Goal: Information Seeking & Learning: Learn about a topic

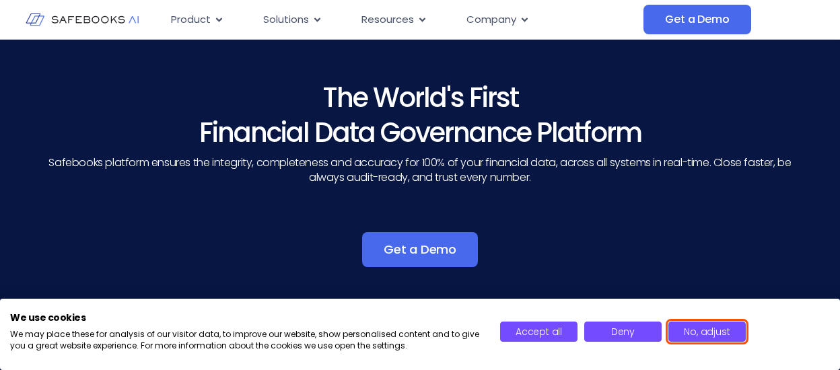
click at [701, 330] on span "No, adjust" at bounding box center [707, 331] width 46 height 13
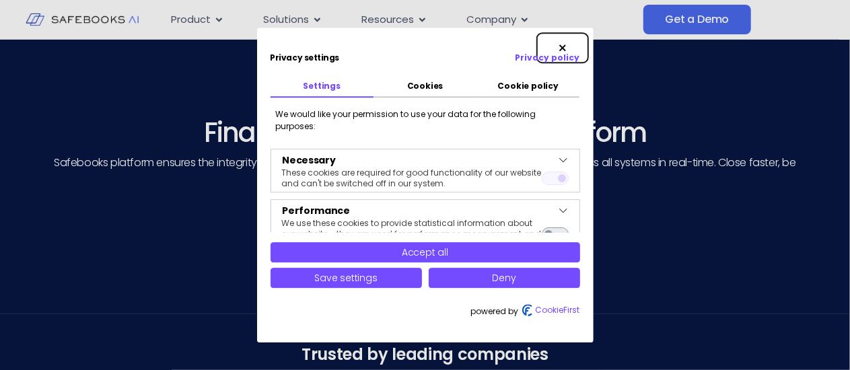
click at [544, 51] on div "Privacy policy |" at bounding box center [507, 57] width 165 height 13
click at [563, 44] on button "Close" at bounding box center [562, 48] width 51 height 30
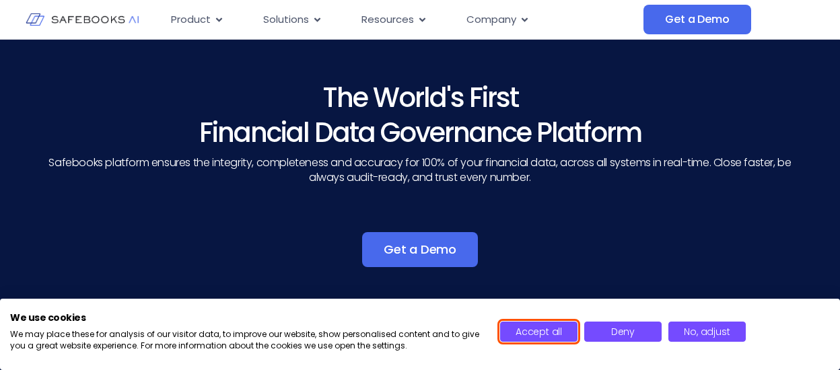
click at [549, 330] on span "Accept all" at bounding box center [539, 331] width 46 height 13
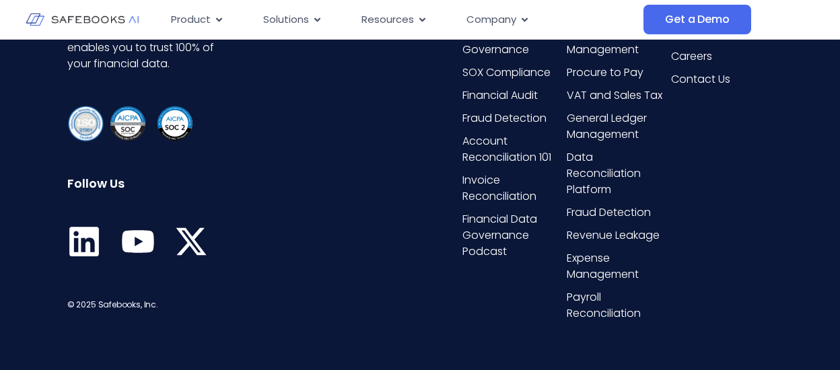
scroll to position [3345, 0]
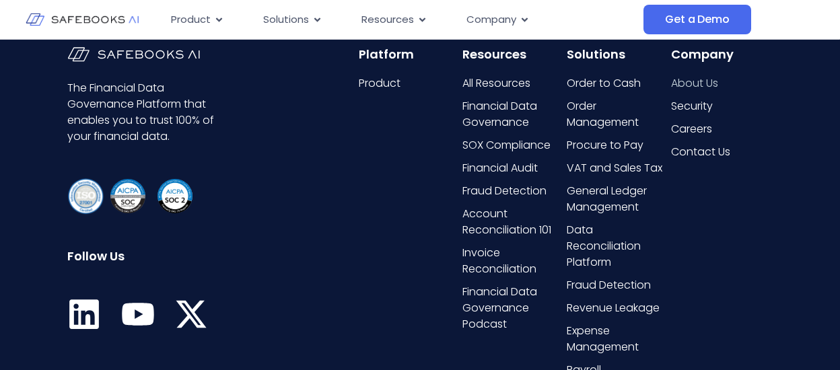
click at [691, 90] on span "About Us" at bounding box center [694, 83] width 47 height 16
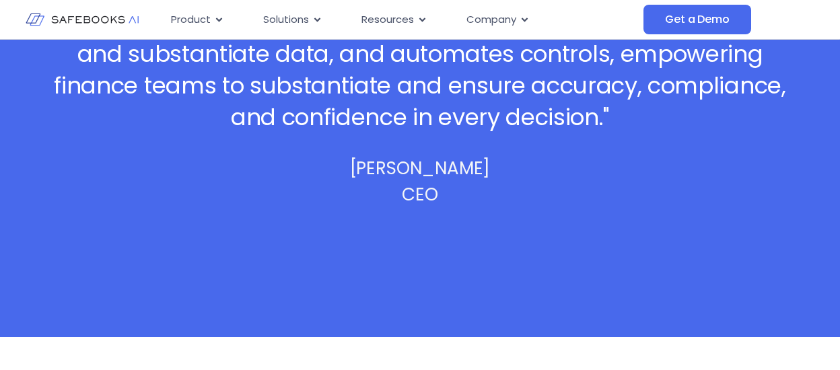
scroll to position [606, 0]
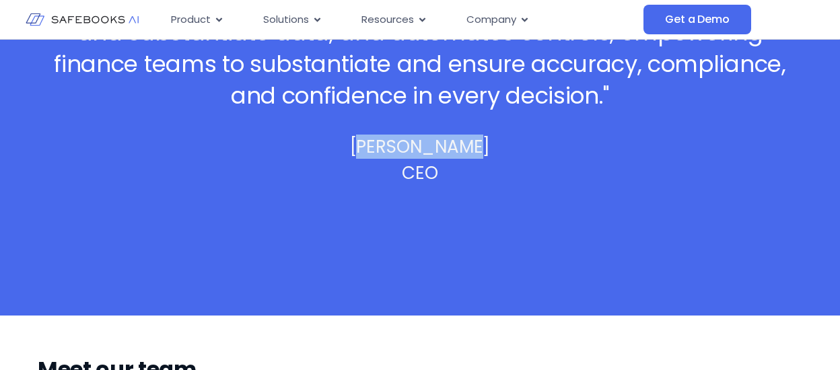
drag, startPoint x: 352, startPoint y: 148, endPoint x: 474, endPoint y: 148, distance: 121.8
click at [474, 148] on p "Ahikam Kaufman" at bounding box center [420, 147] width 141 height 16
drag, startPoint x: 511, startPoint y: 148, endPoint x: 329, endPoint y: 153, distance: 181.8
click at [329, 153] on div ""Finance teams deserve complete trust in their data. With 100% data coverage in…" at bounding box center [420, 67] width 840 height 497
copy p "Ahikam Kaufman"
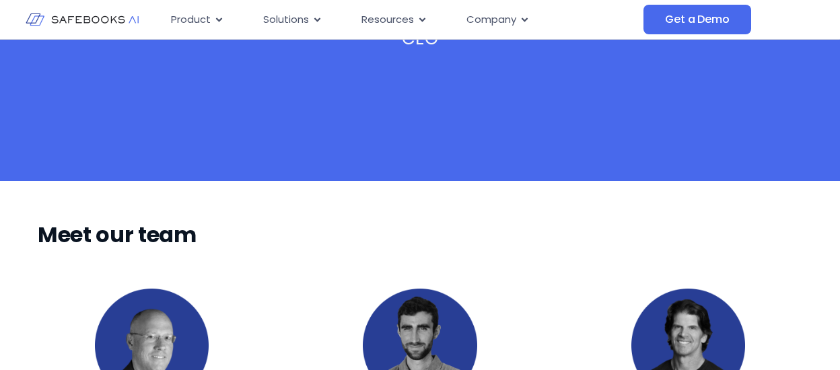
scroll to position [1010, 0]
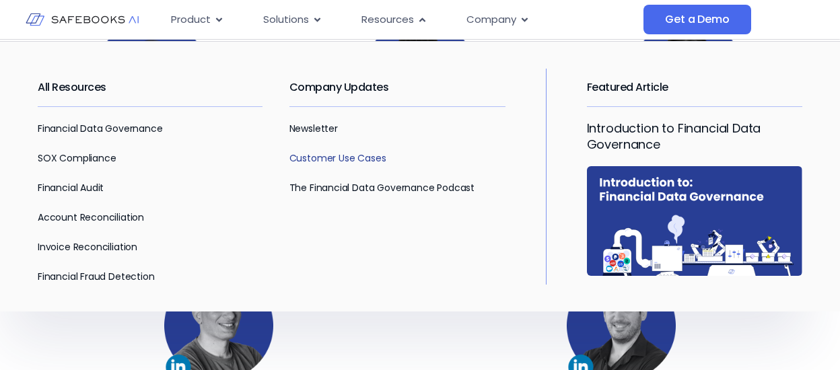
click at [319, 159] on link "Customer Use Cases" at bounding box center [337, 157] width 97 height 13
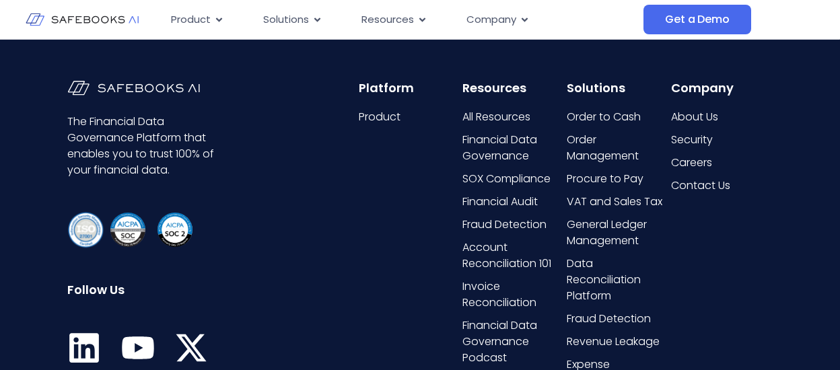
scroll to position [1211, 0]
